Goal: Check status

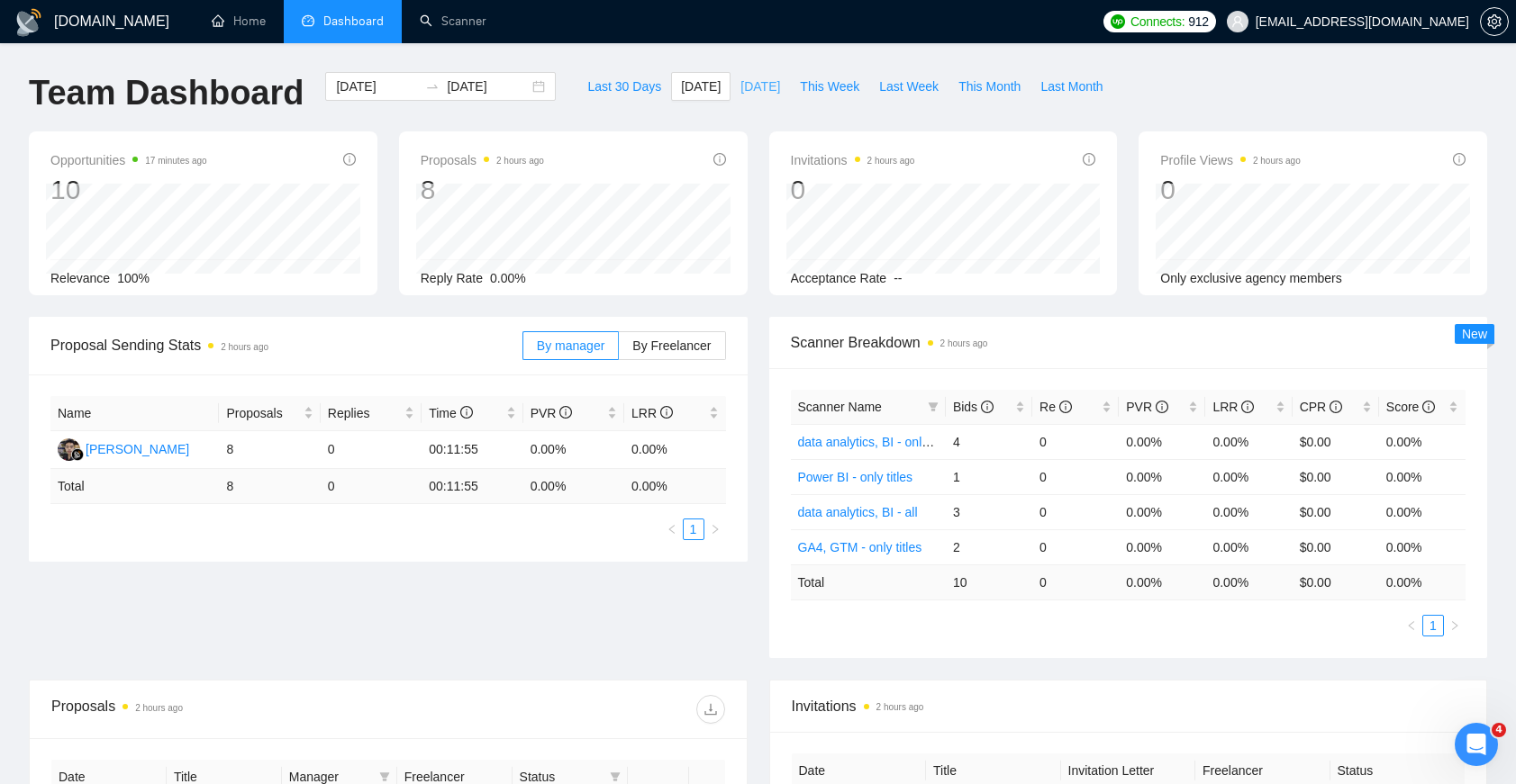
click at [745, 81] on span "[DATE]" at bounding box center [760, 86] width 40 height 20
click at [681, 86] on span "[DATE]" at bounding box center [701, 86] width 40 height 20
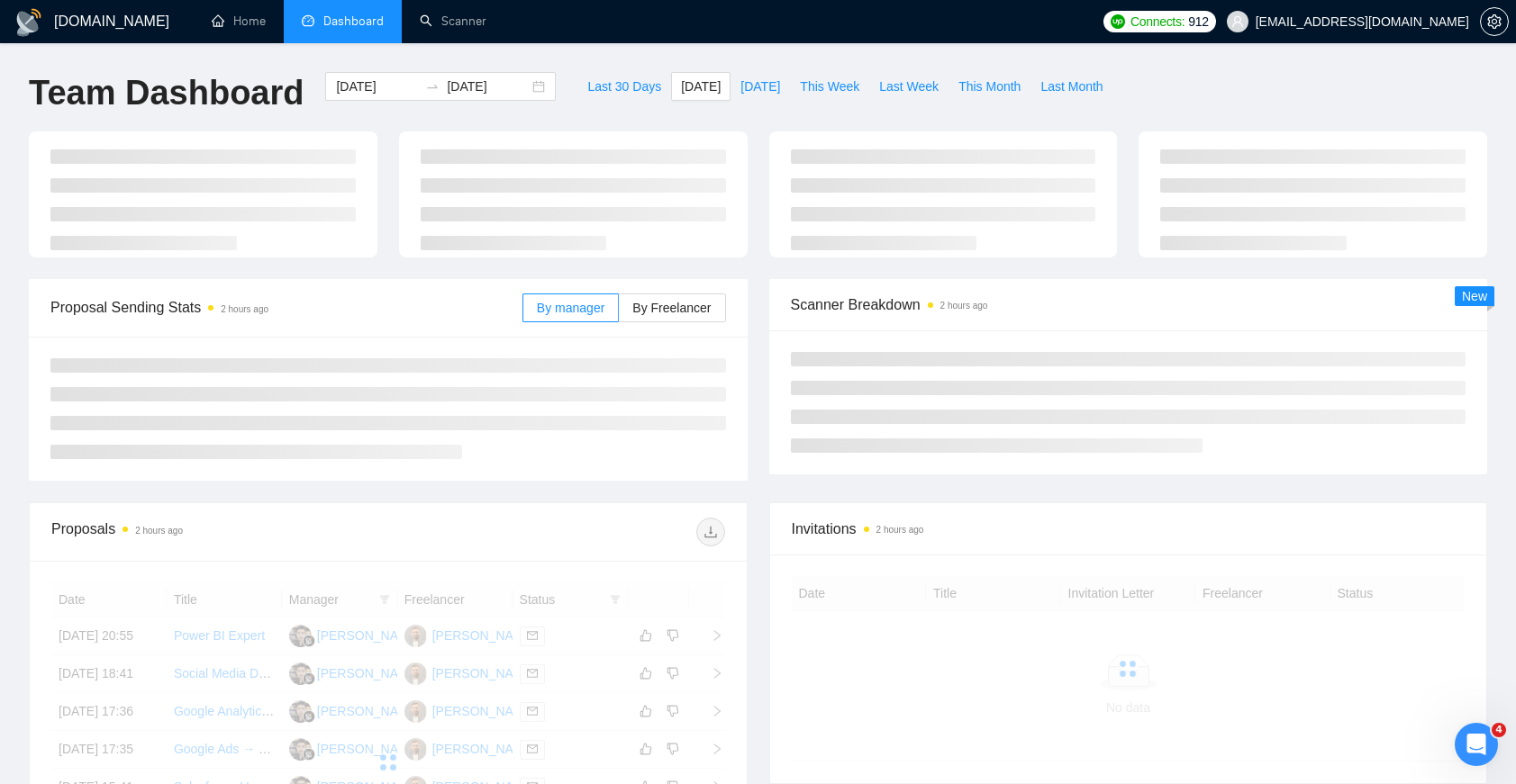
type input "[DATE]"
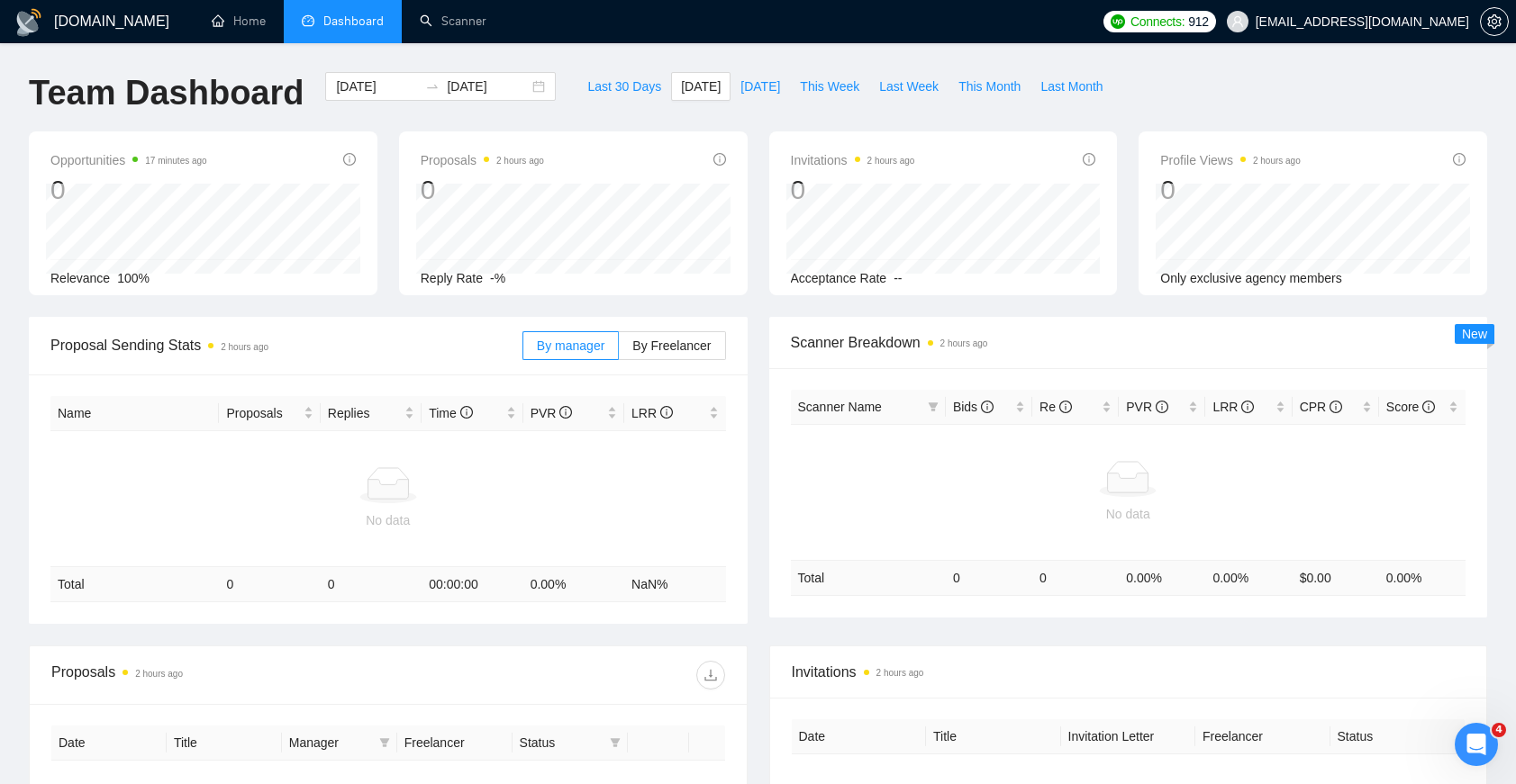
click at [739, 102] on div "Last 30 Days [DATE] [DATE] This Week Last Week This Month Last Month" at bounding box center [845, 102] width 556 height 59
click at [748, 84] on span "[DATE]" at bounding box center [760, 86] width 40 height 20
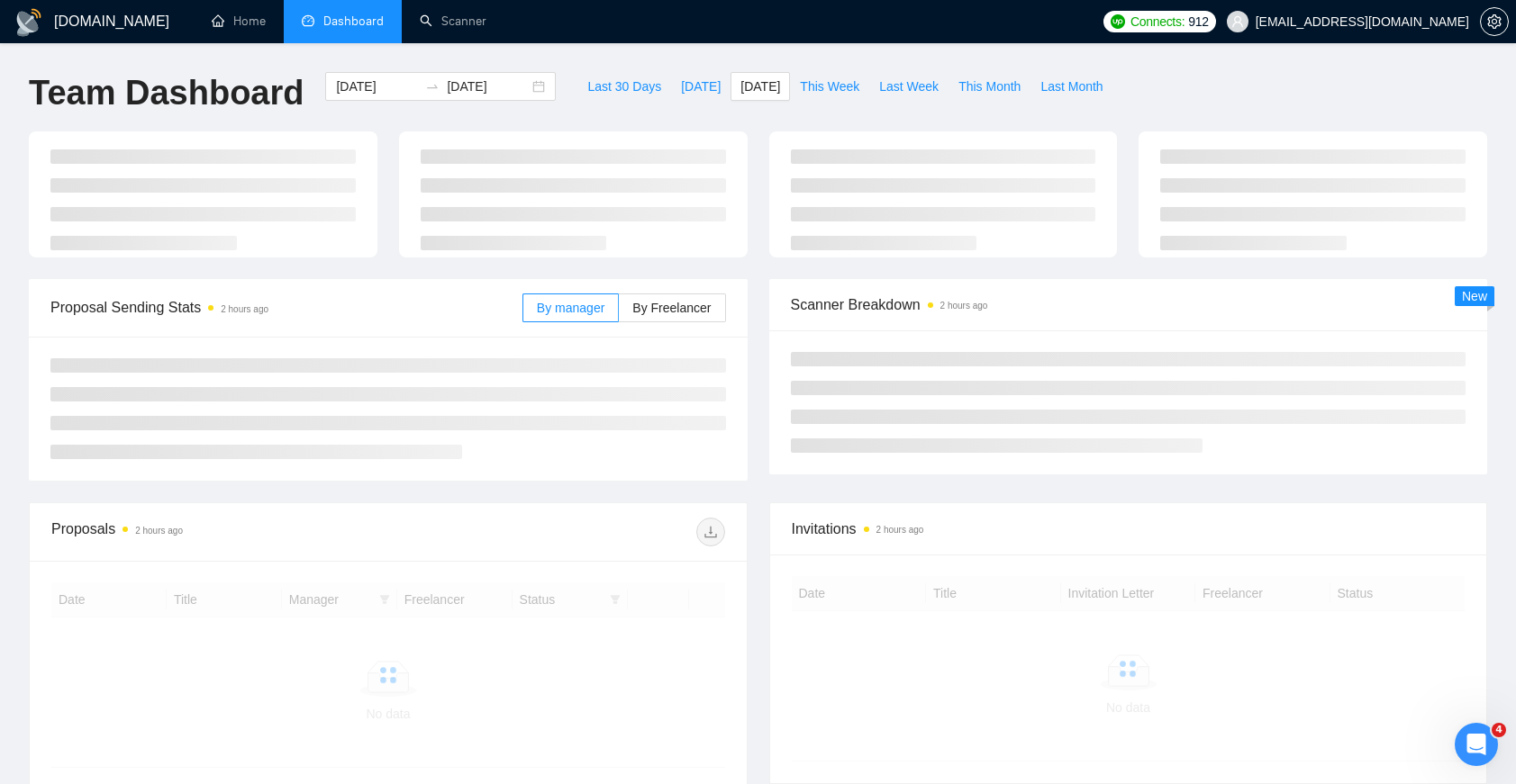
type input "[DATE]"
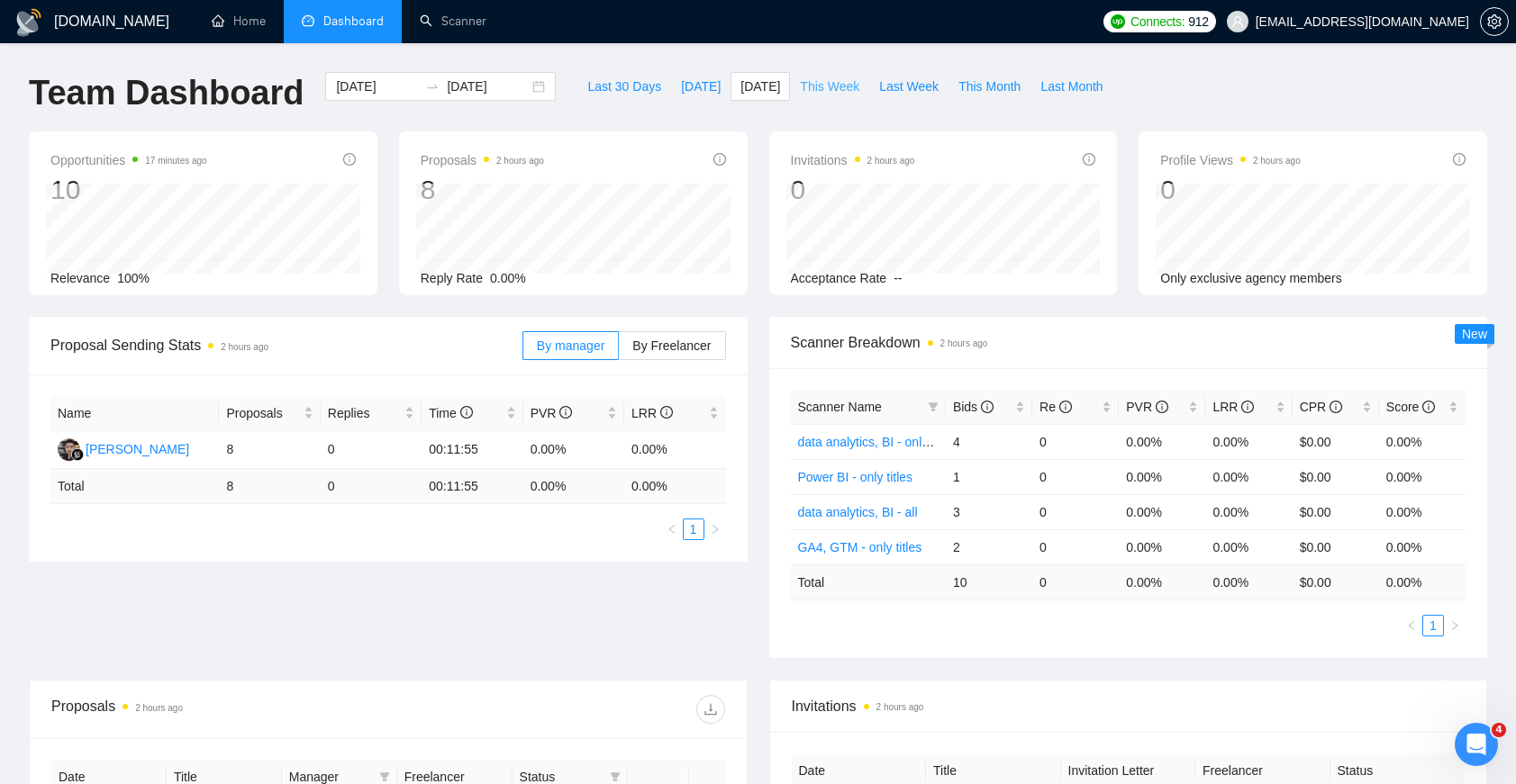
click at [859, 87] on span "This Week" at bounding box center [830, 86] width 59 height 20
type input "[DATE]"
